Goal: Task Accomplishment & Management: Use online tool/utility

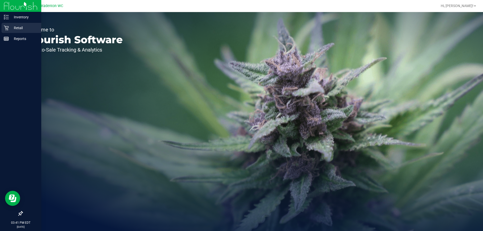
click at [12, 30] on p "Retail" at bounding box center [24, 28] width 30 height 6
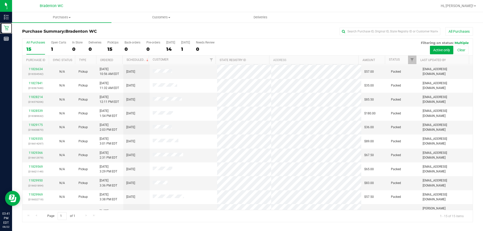
scroll to position [63, 0]
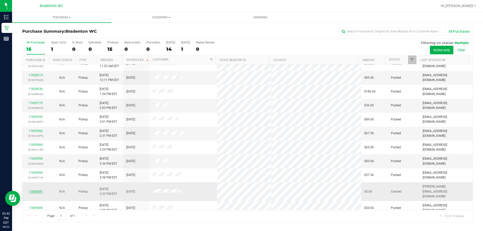
click at [40, 190] on link "11830041" at bounding box center [36, 192] width 14 height 4
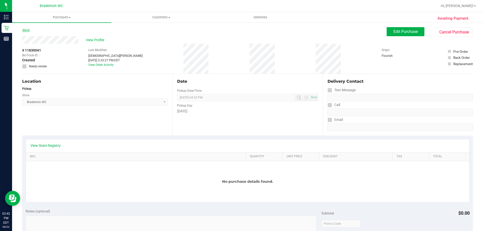
click at [26, 30] on link "Back" at bounding box center [26, 30] width 8 height 4
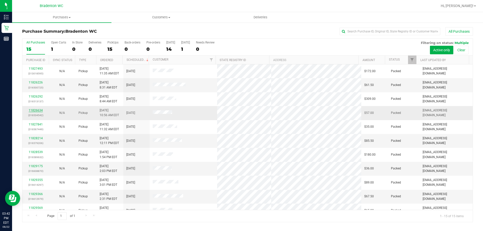
click at [34, 111] on link "11826634" at bounding box center [36, 111] width 14 height 4
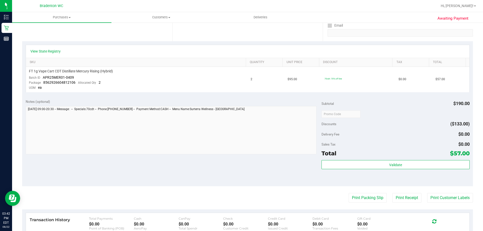
scroll to position [95, 0]
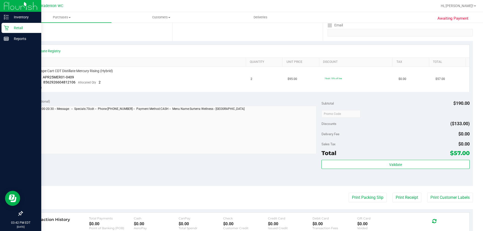
click at [4, 28] on div "Retail" at bounding box center [22, 28] width 40 height 10
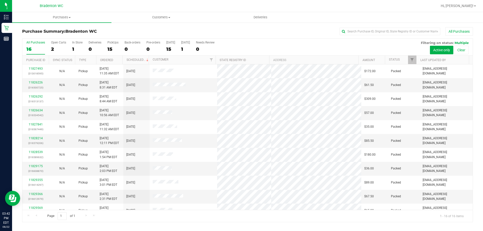
click at [410, 54] on div "All Purchases 16 Open Carts 2 In Store 1 Deliveries 0 PickUps 15 Back-orders 0 …" at bounding box center [247, 47] width 450 height 17
click at [412, 60] on span "Filter" at bounding box center [412, 60] width 4 height 4
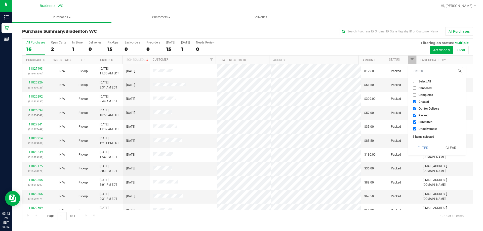
click at [420, 115] on span "Packed" at bounding box center [423, 115] width 10 height 3
click at [416, 115] on input "Packed" at bounding box center [414, 115] width 3 height 3
checkbox input "false"
click at [423, 149] on button "Filter" at bounding box center [423, 147] width 24 height 11
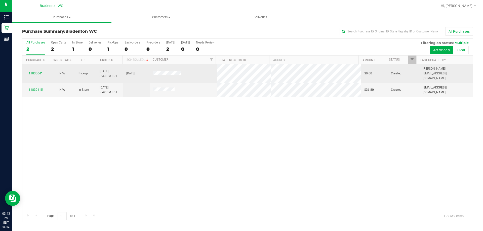
click at [35, 72] on link "11830041" at bounding box center [36, 74] width 14 height 4
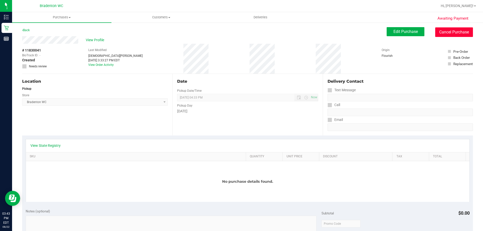
click at [456, 29] on button "Cancel Purchase" at bounding box center [454, 32] width 38 height 10
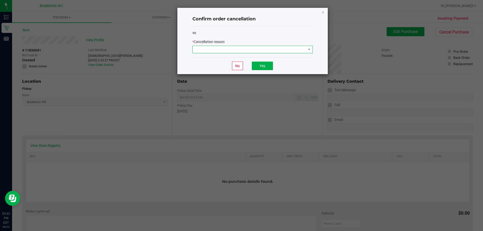
click at [228, 48] on span at bounding box center [249, 49] width 113 height 7
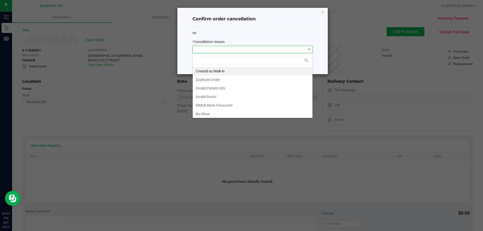
scroll to position [8, 120]
click at [213, 94] on li "Invalid Route" at bounding box center [253, 97] width 120 height 9
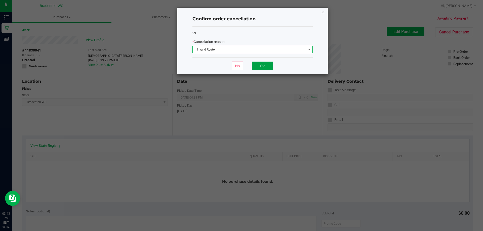
click at [268, 65] on button "Yes" at bounding box center [262, 66] width 21 height 9
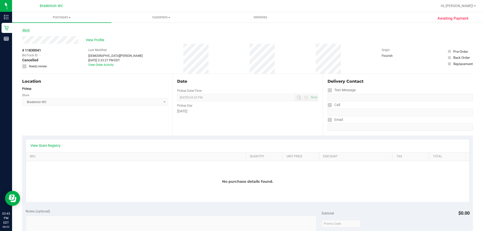
click at [23, 29] on icon at bounding box center [22, 30] width 1 height 3
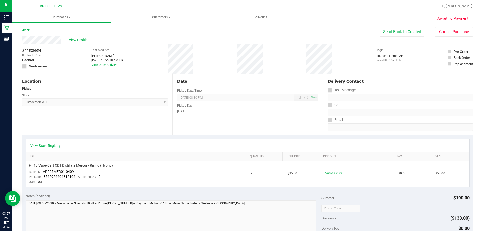
click at [17, 30] on div "Awaiting Payment Back Send Back to Created Cancel Purchase View Profile # 11826…" at bounding box center [247, 215] width 471 height 386
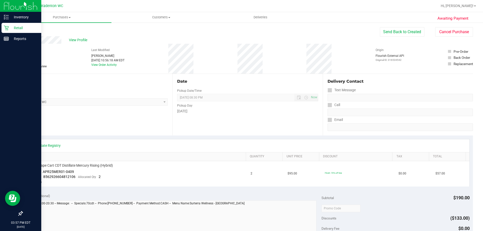
click at [6, 33] on link "Retail" at bounding box center [20, 28] width 41 height 11
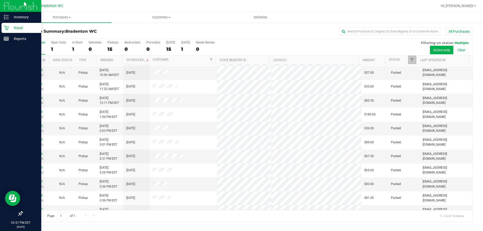
scroll to position [77, 0]
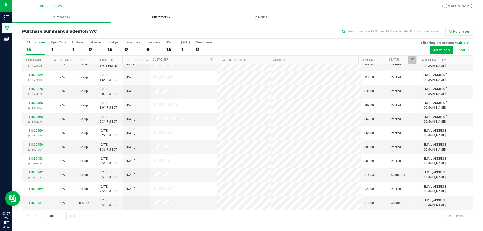
click at [134, 22] on uib-tab-heading "Customers All customers Add a new customer All physicians" at bounding box center [161, 17] width 99 height 10
click at [36, 173] on link "11830242" at bounding box center [36, 173] width 14 height 4
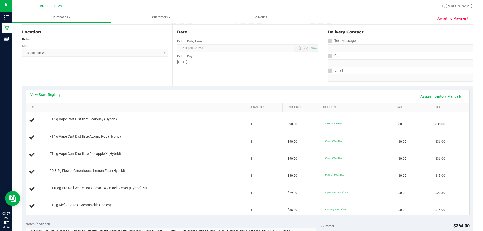
scroll to position [47, 0]
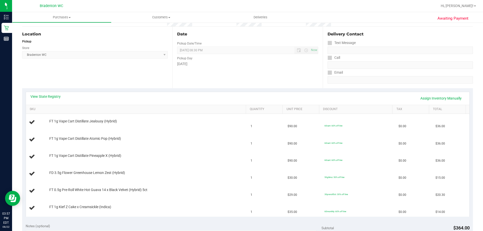
click at [48, 106] on th "SKU" at bounding box center [136, 109] width 220 height 9
click at [39, 110] on span at bounding box center [39, 109] width 4 height 4
click at [53, 96] on link "View State Registry" at bounding box center [45, 96] width 30 height 5
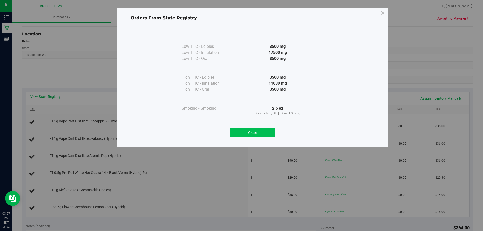
click at [261, 136] on button "Close" at bounding box center [253, 132] width 46 height 9
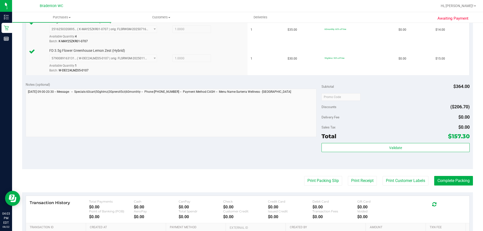
scroll to position [262, 0]
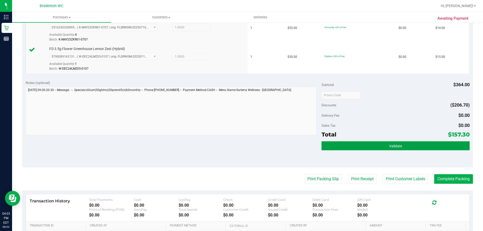
click at [392, 148] on button "Validate" at bounding box center [395, 145] width 148 height 9
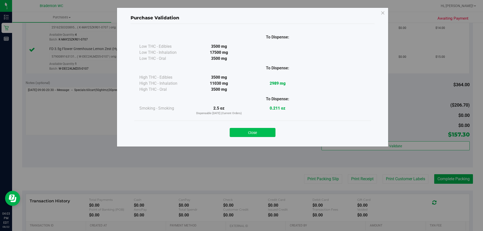
click at [255, 133] on button "Close" at bounding box center [253, 132] width 46 height 9
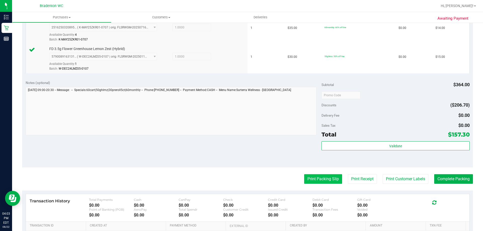
click at [323, 178] on button "Print Packing Slip" at bounding box center [323, 179] width 38 height 10
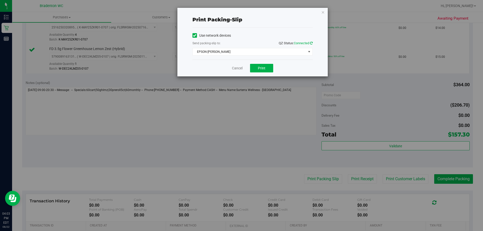
click at [310, 43] on icon at bounding box center [311, 42] width 3 height 3
click at [308, 54] on span "select" at bounding box center [309, 52] width 4 height 4
click at [219, 133] on div "Print packing-slip Use network devices Send packing-slip to: QZ Status: Connect…" at bounding box center [243, 115] width 487 height 231
click at [309, 51] on span "select" at bounding box center [309, 52] width 4 height 4
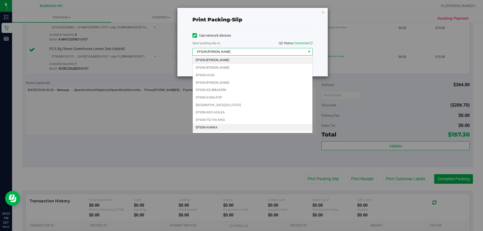
click at [215, 125] on li "EPSON-IVANKA" at bounding box center [253, 128] width 120 height 8
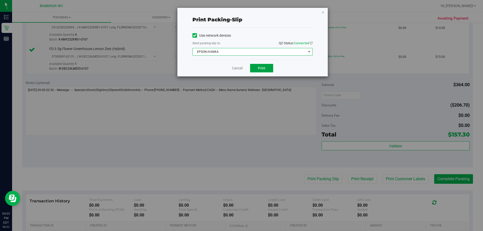
click at [262, 68] on span "Print" at bounding box center [262, 68] width 8 height 4
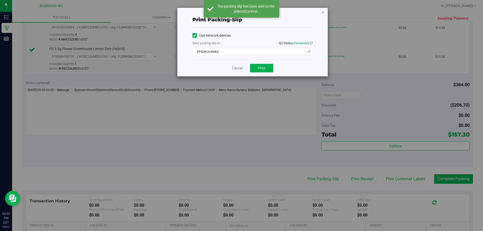
click at [322, 11] on icon "button" at bounding box center [323, 12] width 4 height 6
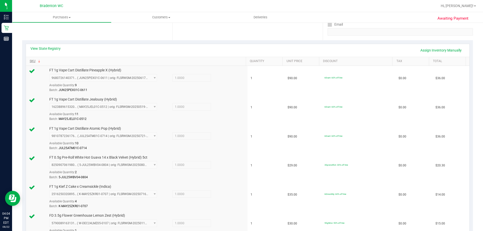
scroll to position [0, 0]
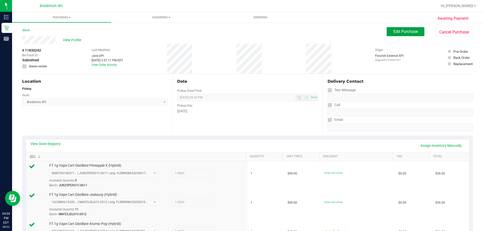
click at [404, 33] on span "Edit Purchase" at bounding box center [405, 31] width 24 height 5
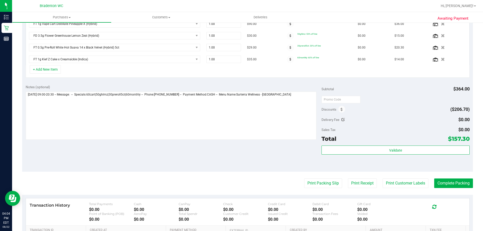
scroll to position [235, 0]
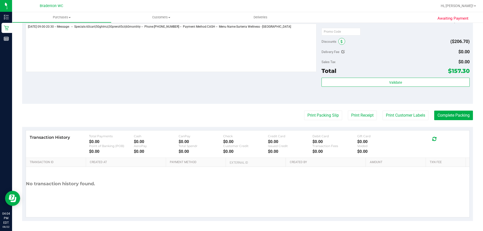
click at [341, 42] on icon at bounding box center [342, 42] width 2 height 4
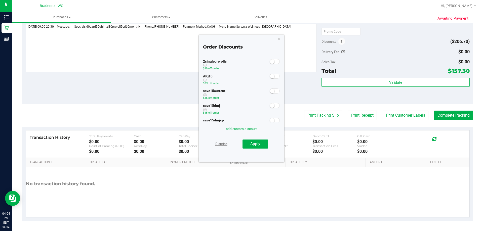
click at [221, 147] on link "Dismiss" at bounding box center [221, 143] width 12 height 9
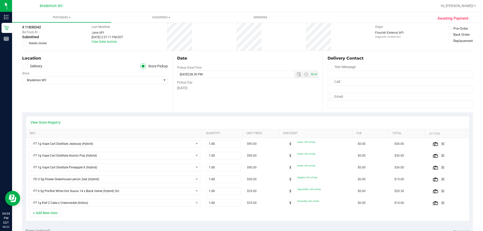
scroll to position [0, 0]
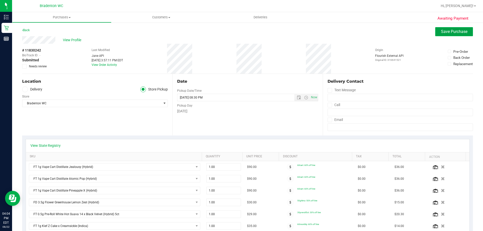
click at [442, 32] on span "Save Purchase" at bounding box center [454, 31] width 26 height 5
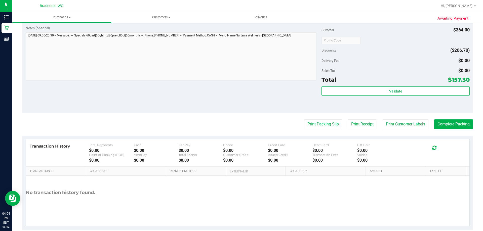
scroll to position [355, 0]
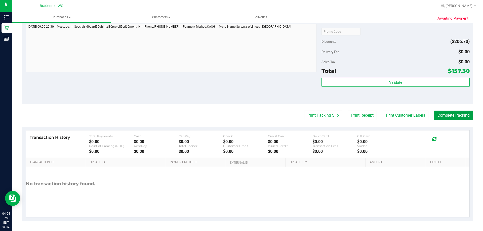
click at [449, 111] on button "Complete Packing" at bounding box center [453, 116] width 39 height 10
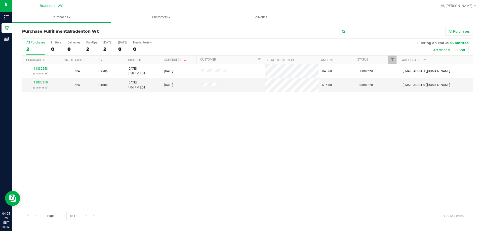
click at [395, 31] on input "text" at bounding box center [390, 32] width 101 height 8
